Goal: Navigation & Orientation: Go to known website

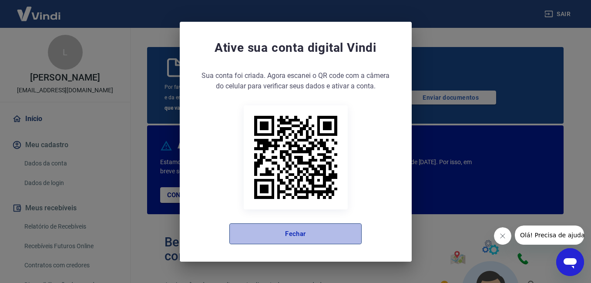
click at [278, 232] on button "Fechar" at bounding box center [295, 233] width 132 height 21
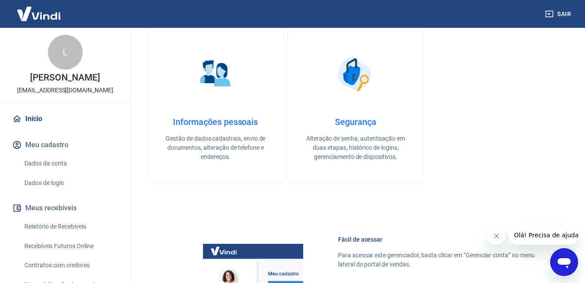
scroll to position [600, 0]
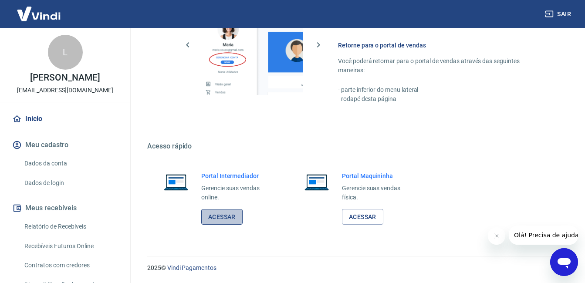
click at [215, 218] on link "Acessar" at bounding box center [221, 217] width 41 height 16
